Goal: Download file/media

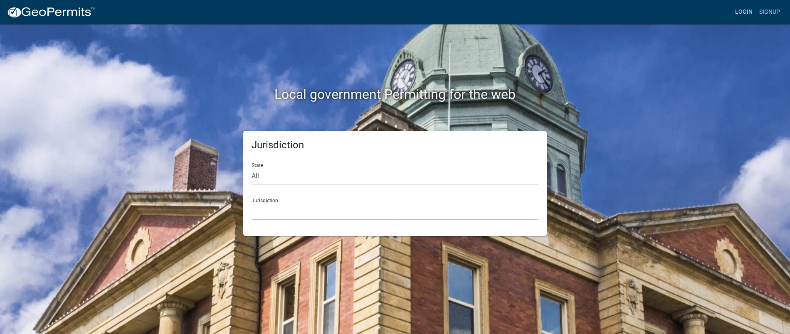
click at [746, 10] on link "Login" at bounding box center [744, 12] width 24 height 16
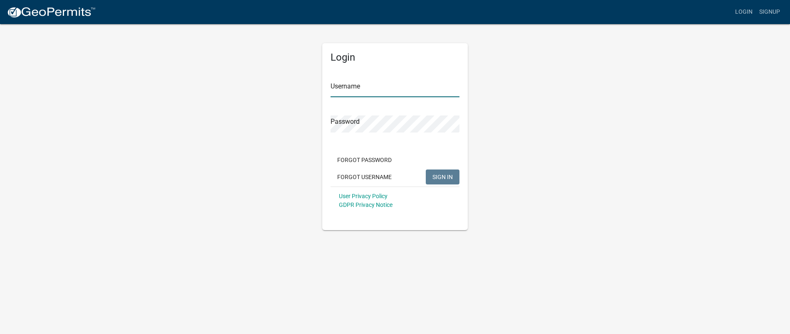
type input "gnobles"
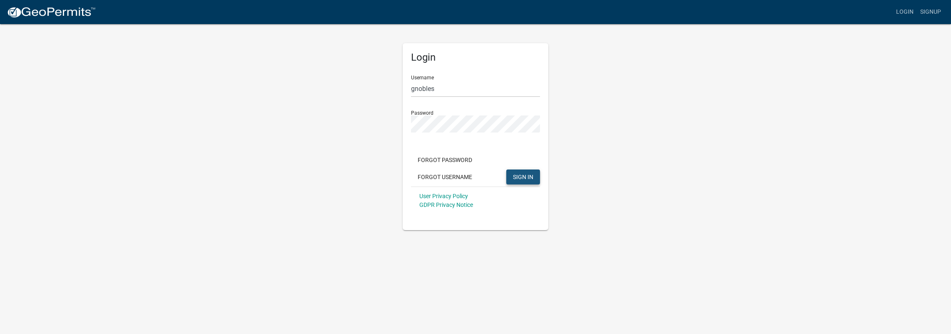
click at [508, 177] on button "SIGN IN" at bounding box center [523, 177] width 34 height 15
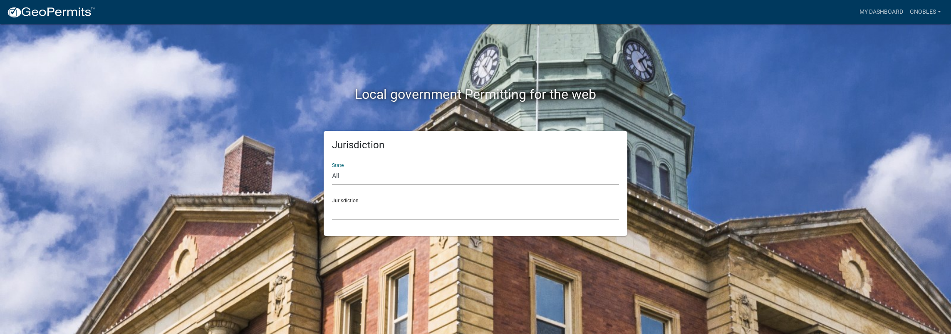
click at [353, 173] on select "All [US_STATE] [US_STATE] [US_STATE] [US_STATE] [US_STATE] [US_STATE] [US_STATE…" at bounding box center [475, 176] width 287 height 17
select select "[US_STATE]"
click at [332, 168] on select "All [US_STATE] [US_STATE] [US_STATE] [US_STATE] [US_STATE] [US_STATE] [US_STATE…" at bounding box center [475, 176] width 287 height 17
click at [362, 210] on select "City of [GEOGRAPHIC_DATA], [US_STATE] City of [GEOGRAPHIC_DATA], [US_STATE] Cit…" at bounding box center [475, 211] width 287 height 17
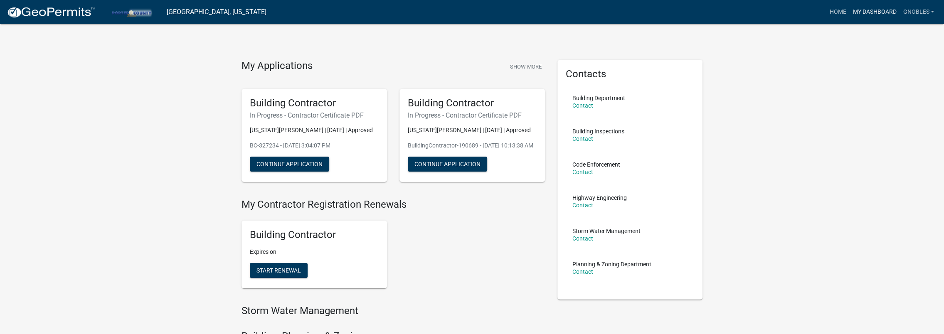
click at [790, 10] on link "My Dashboard" at bounding box center [874, 12] width 50 height 16
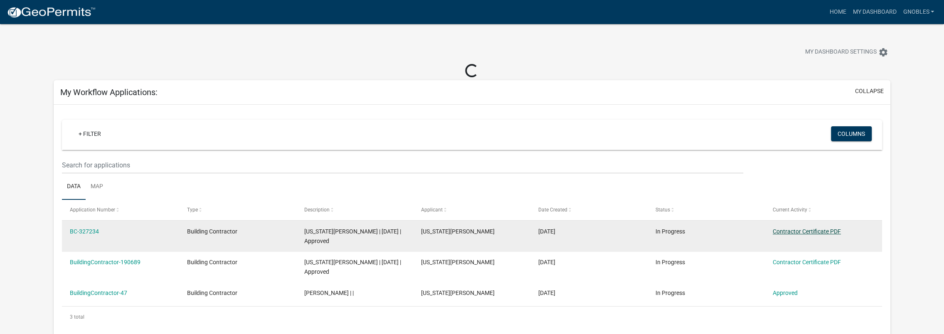
click at [785, 234] on link "Contractor Certificate PDF" at bounding box center [807, 231] width 68 height 7
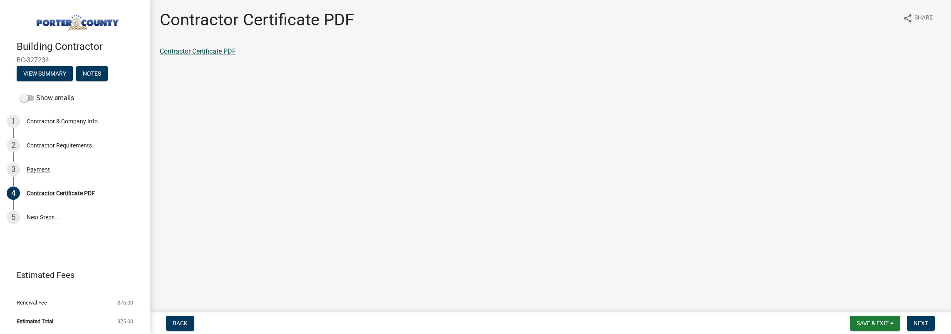
click at [205, 51] on link "Contractor Certificate PDF" at bounding box center [198, 51] width 76 height 8
